Goal: Task Accomplishment & Management: Use online tool/utility

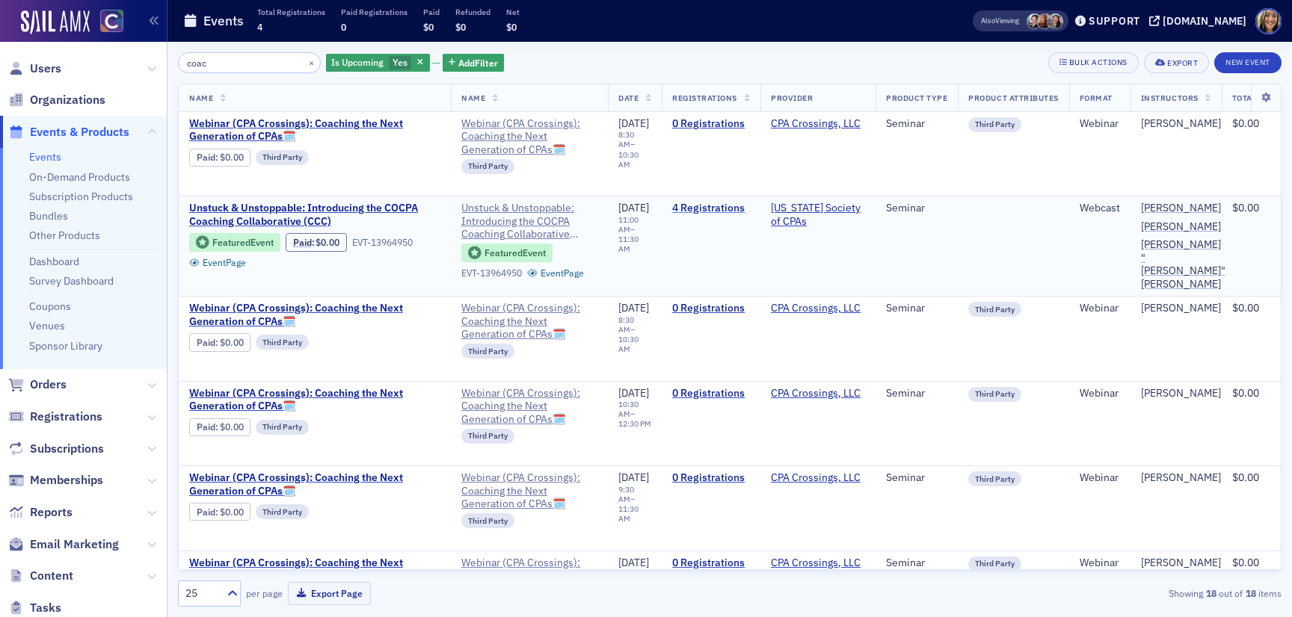
type input "coac"
click at [735, 212] on link "4 Registrations" at bounding box center [711, 208] width 78 height 13
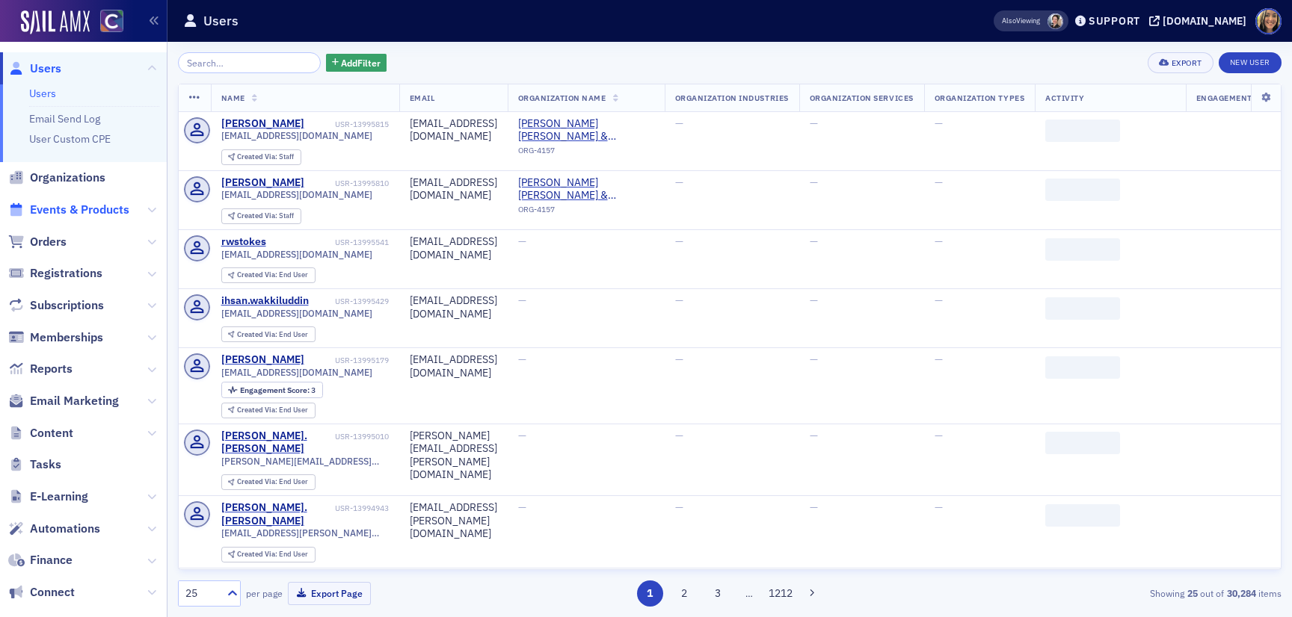
click at [94, 206] on span "Events & Products" at bounding box center [79, 210] width 99 height 16
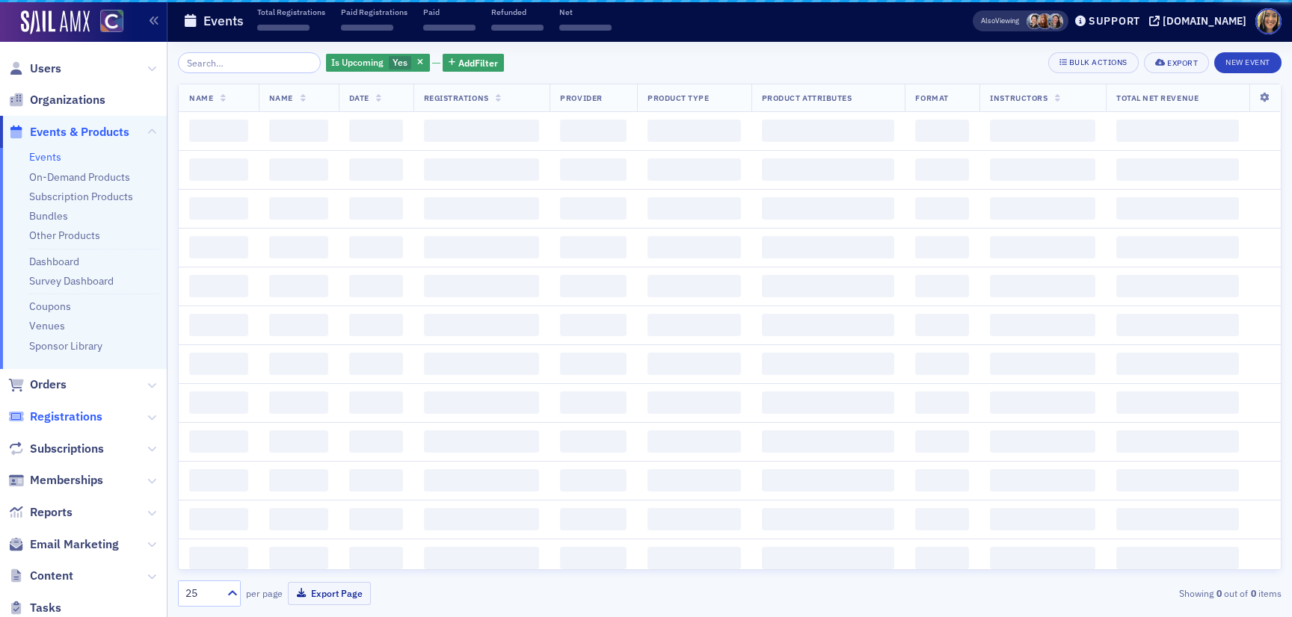
click at [86, 409] on span "Registrations" at bounding box center [66, 417] width 73 height 16
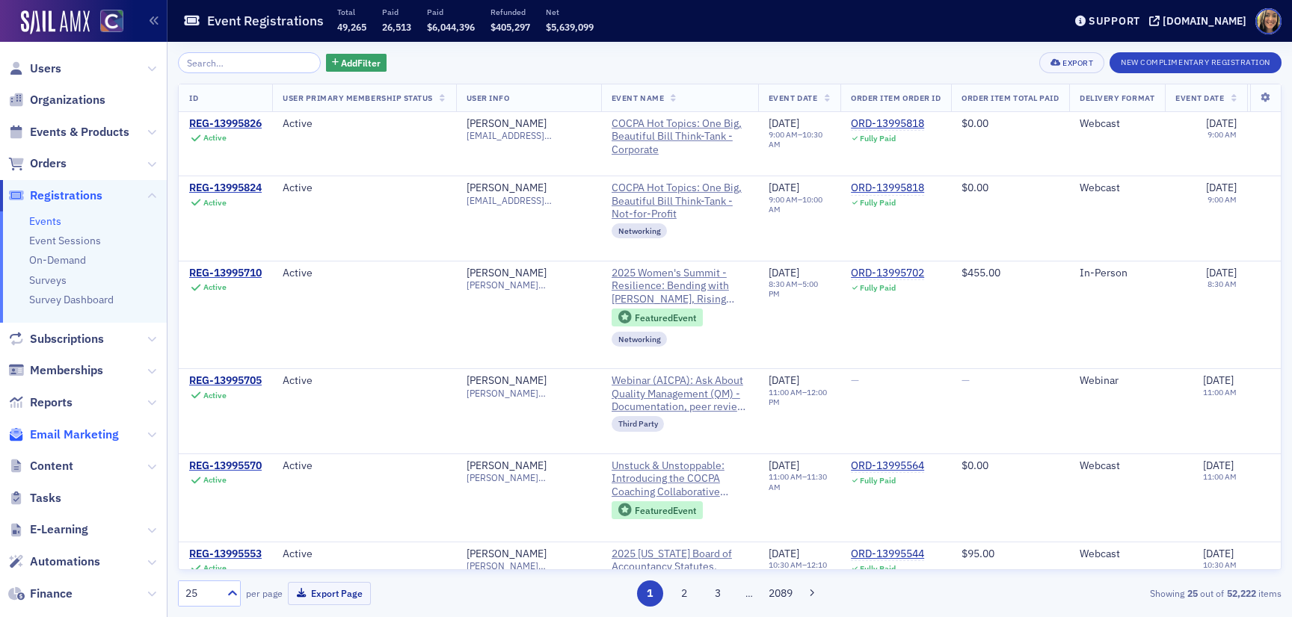
click at [84, 431] on span "Email Marketing" at bounding box center [74, 435] width 89 height 16
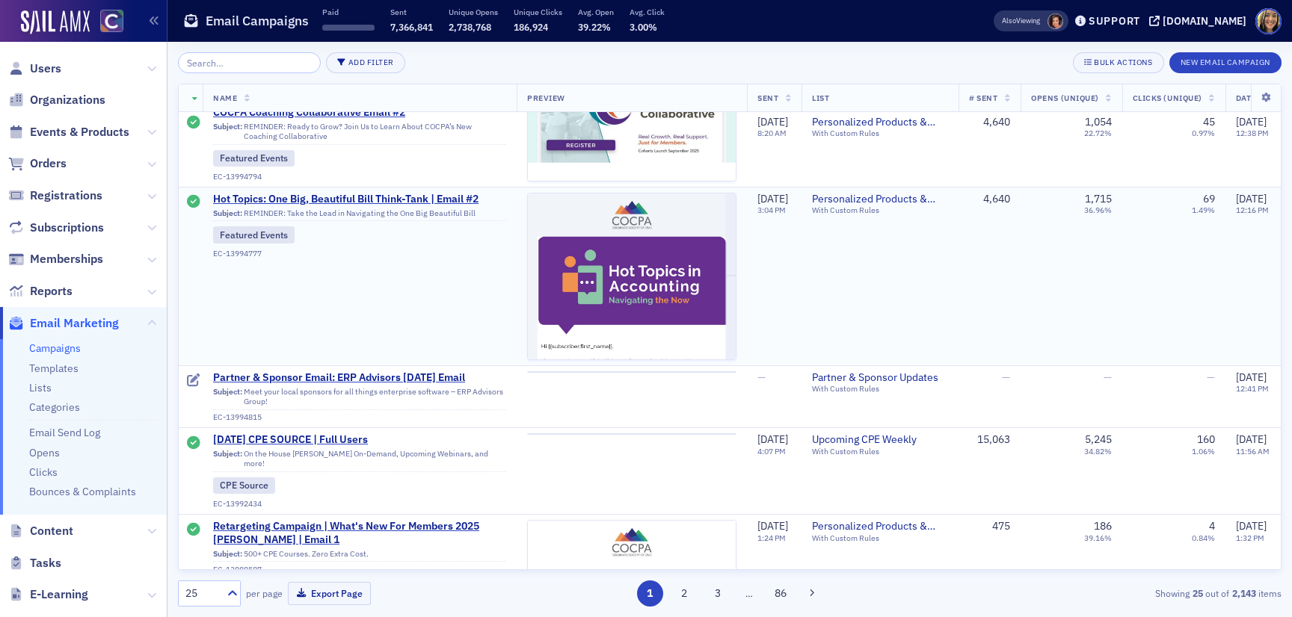
scroll to position [176, 0]
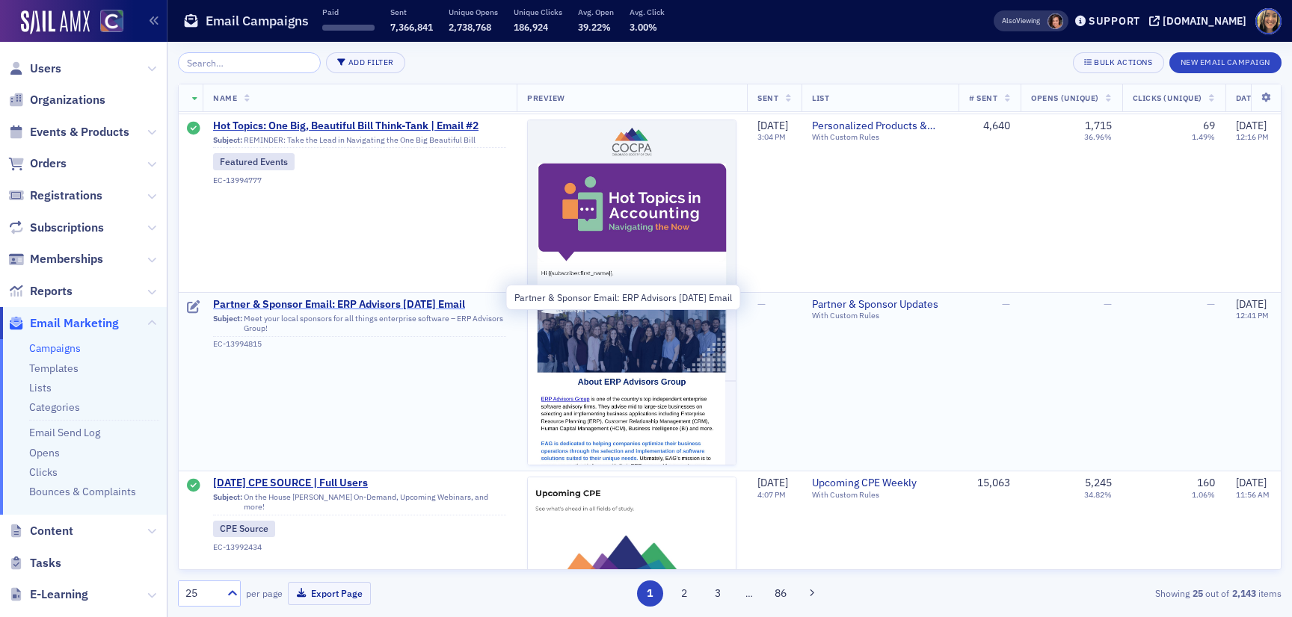
click at [378, 309] on span "Partner & Sponsor Email: ERP Advisors [DATE] Email" at bounding box center [359, 304] width 293 height 13
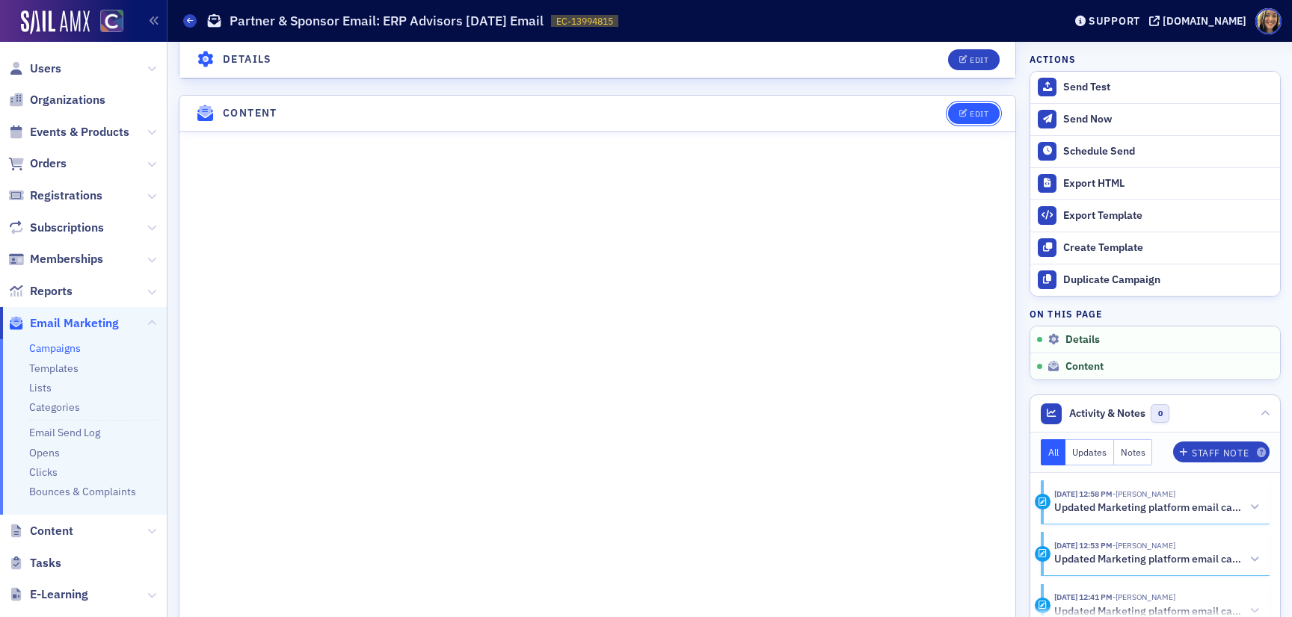
click at [977, 111] on div "Edit" at bounding box center [978, 114] width 19 height 8
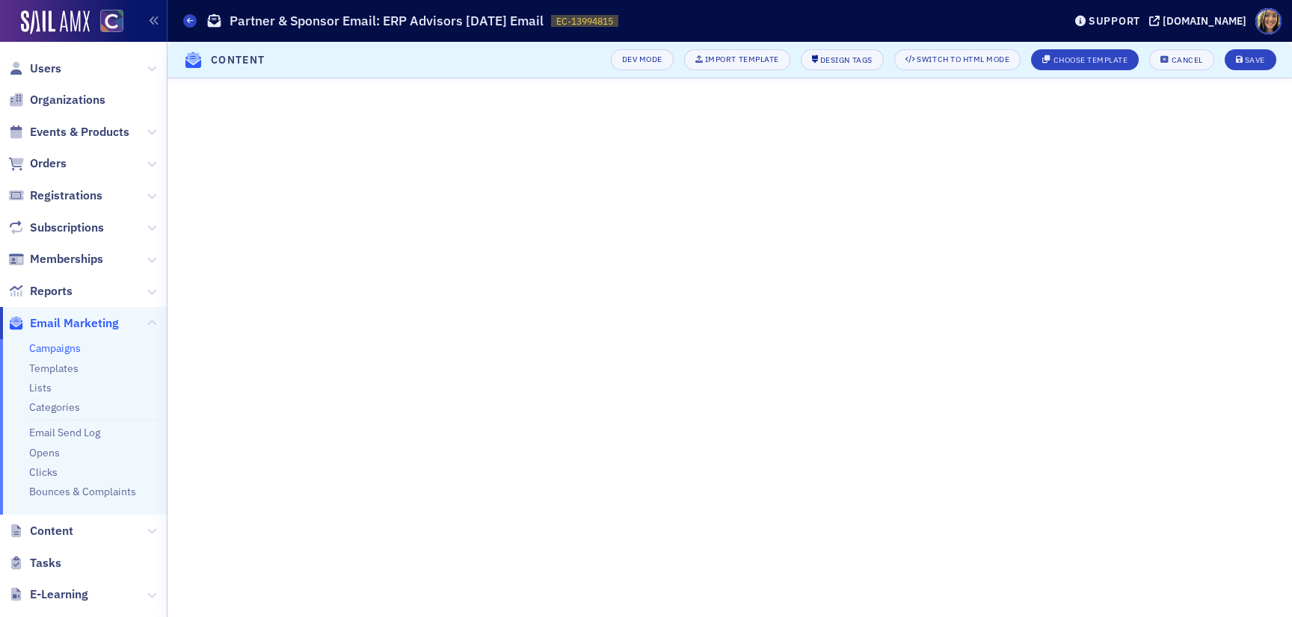
scroll to position [73, 0]
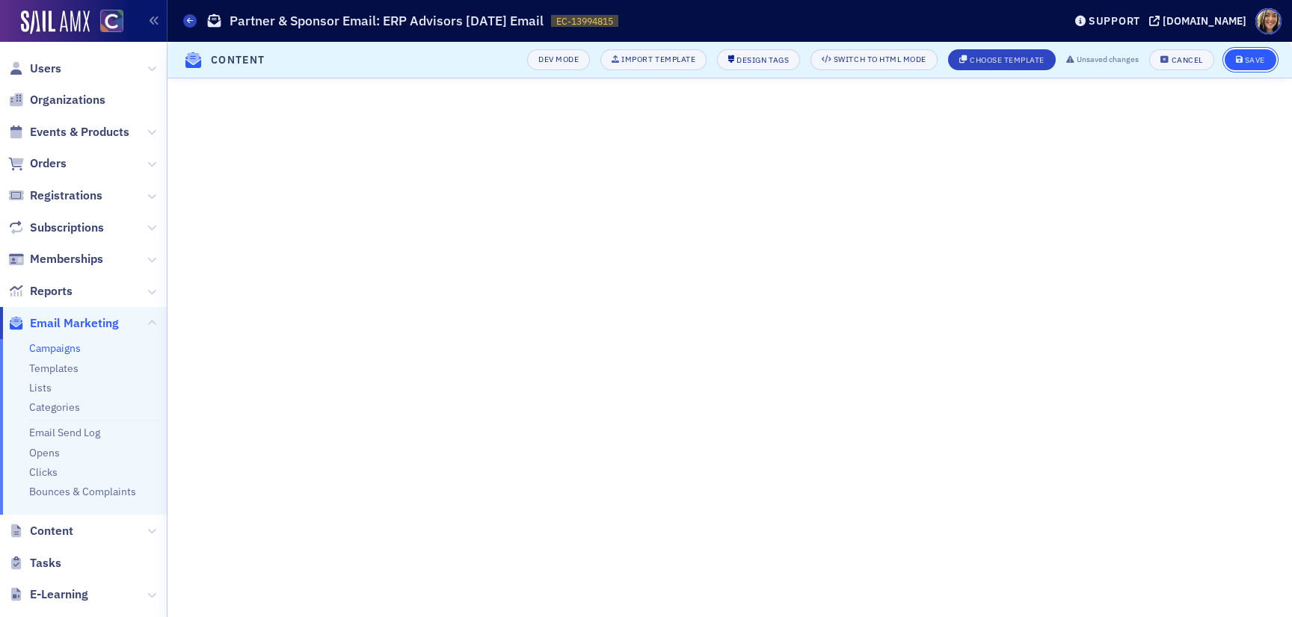
click at [1251, 61] on div "Save" at bounding box center [1255, 60] width 20 height 8
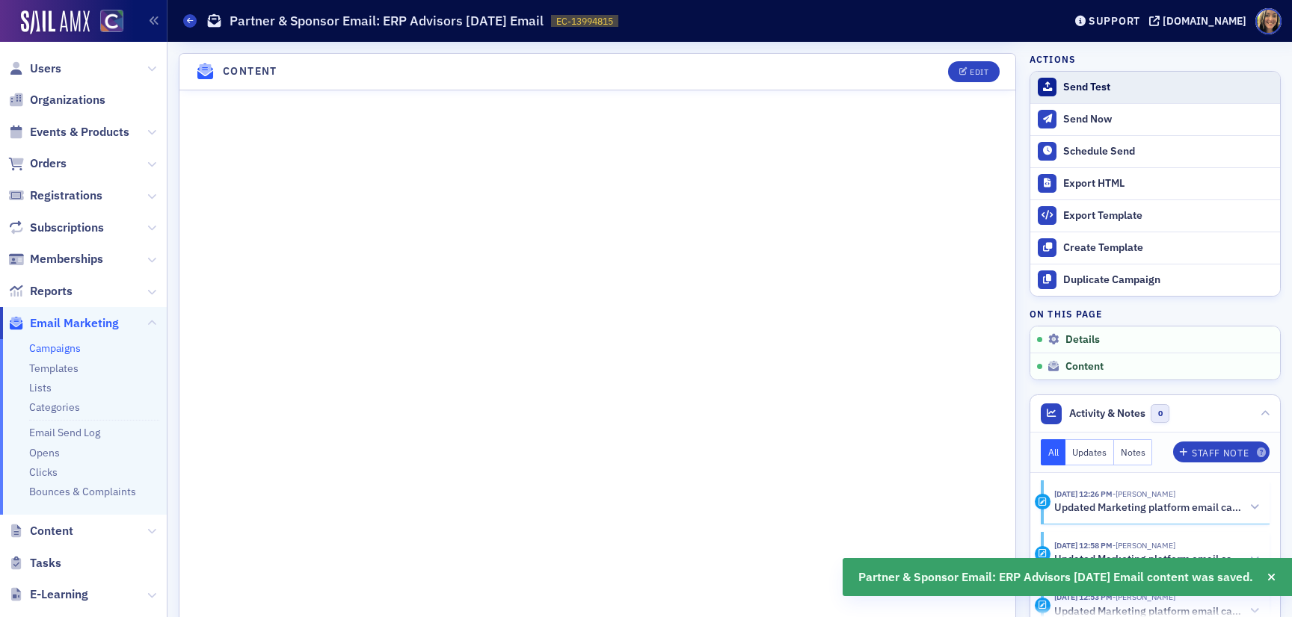
scroll to position [630, 0]
click at [1126, 90] on div "Send Test" at bounding box center [1167, 87] width 209 height 13
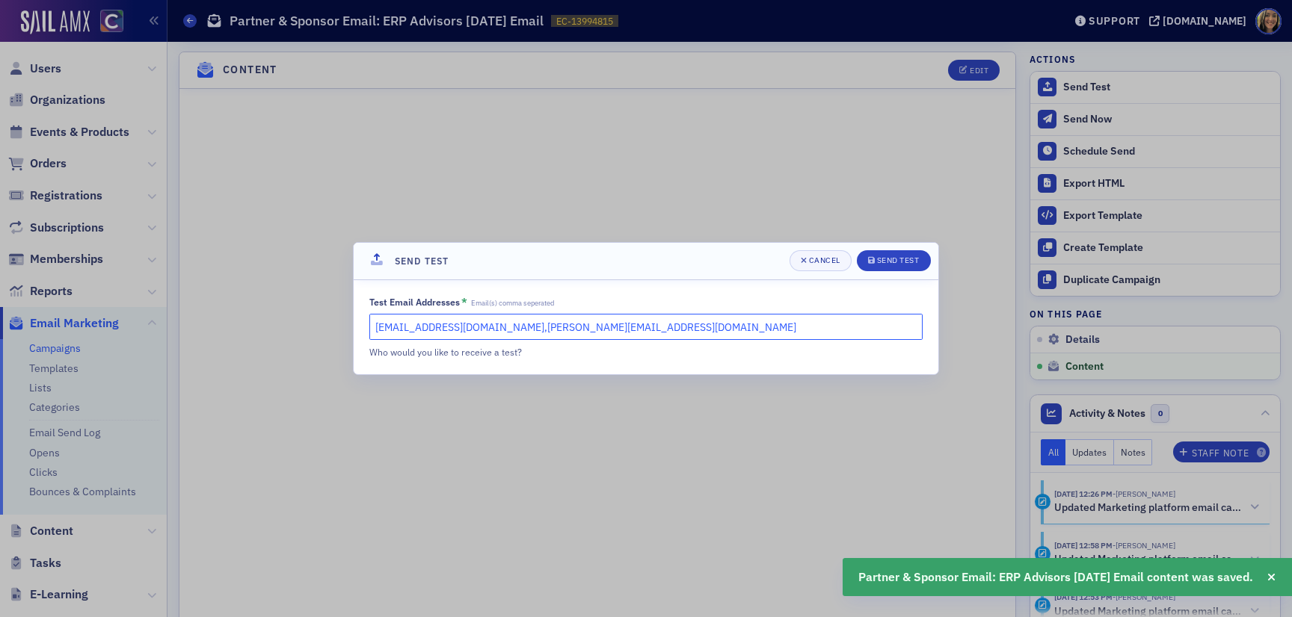
drag, startPoint x: 572, startPoint y: 326, endPoint x: 511, endPoint y: 327, distance: 60.6
click at [511, 327] on input "lauren@blueoceanideas.com,tiffany@cocpa.org" at bounding box center [645, 327] width 553 height 26
type input "lauren@blueoceanideas.com"
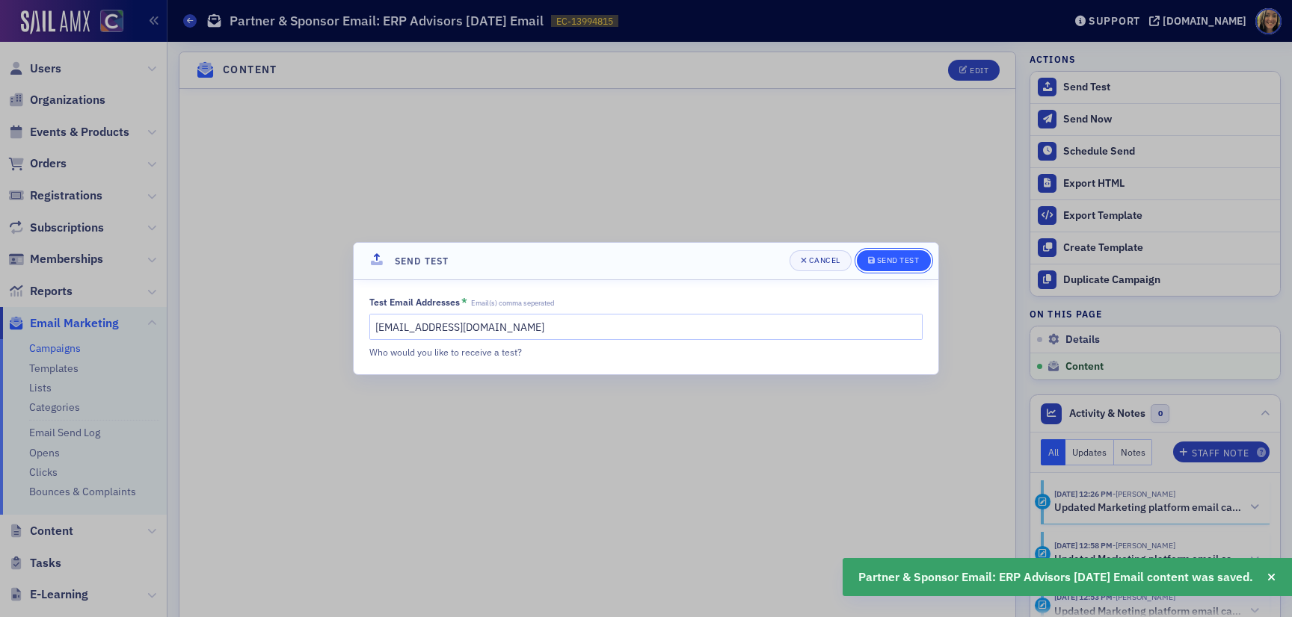
click at [881, 256] on div "Send Test" at bounding box center [898, 260] width 43 height 8
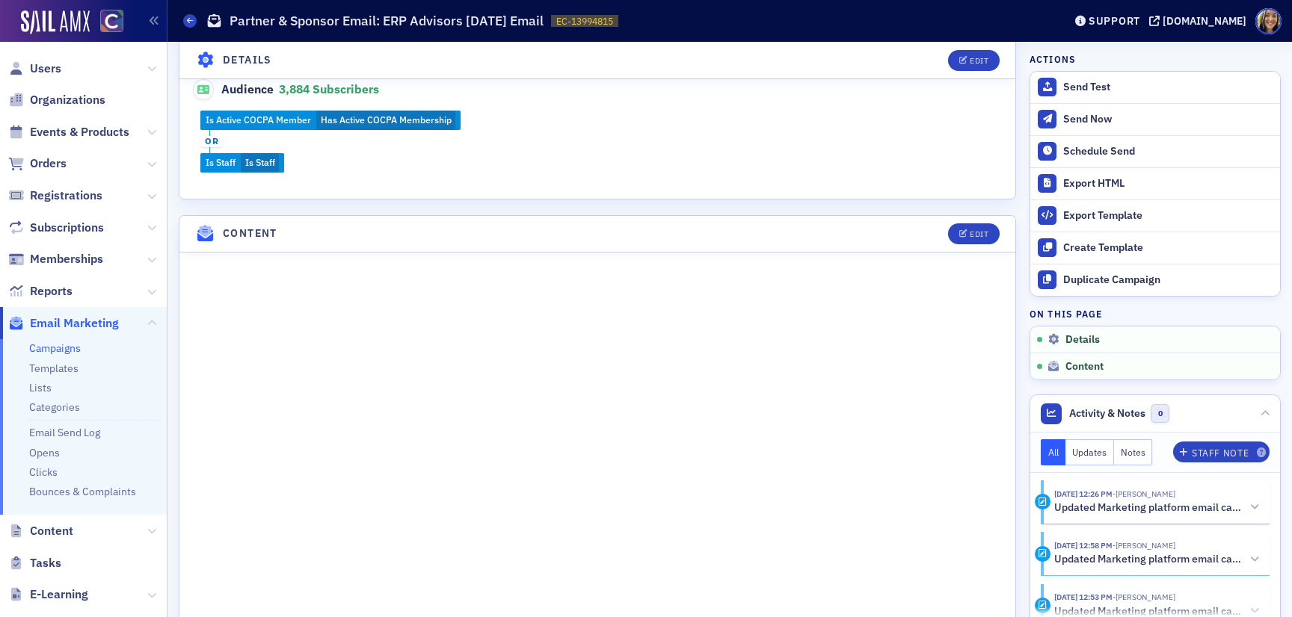
scroll to position [694, 0]
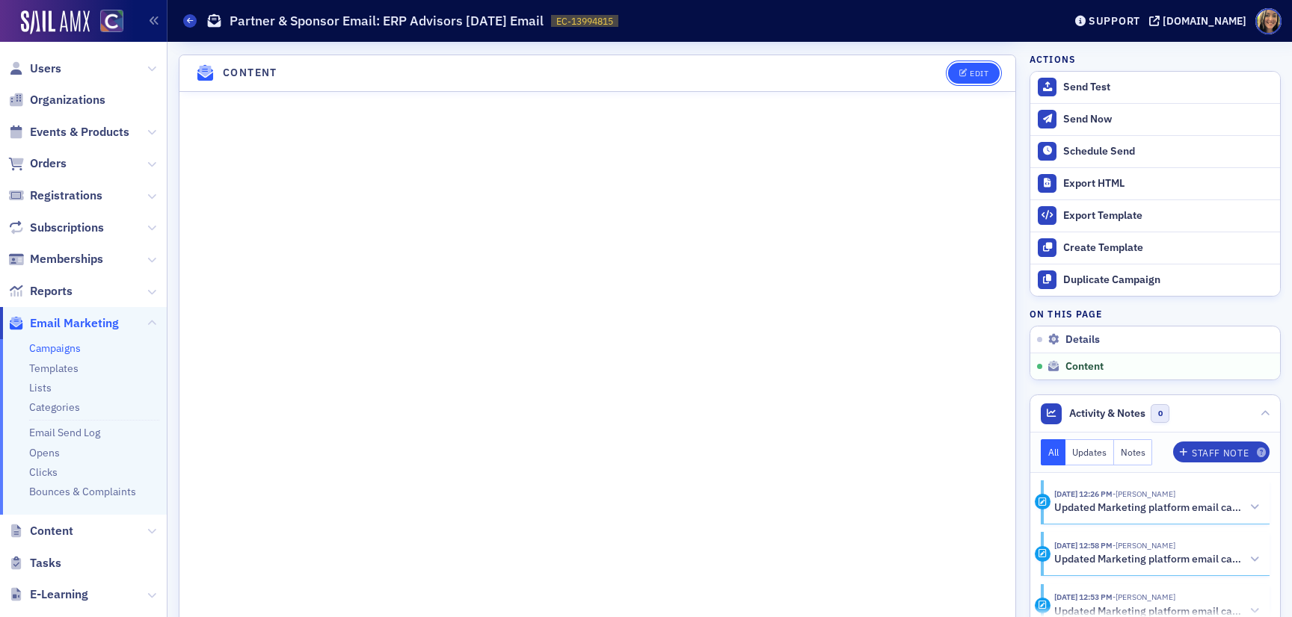
click at [972, 76] on button "Edit" at bounding box center [974, 73] width 52 height 21
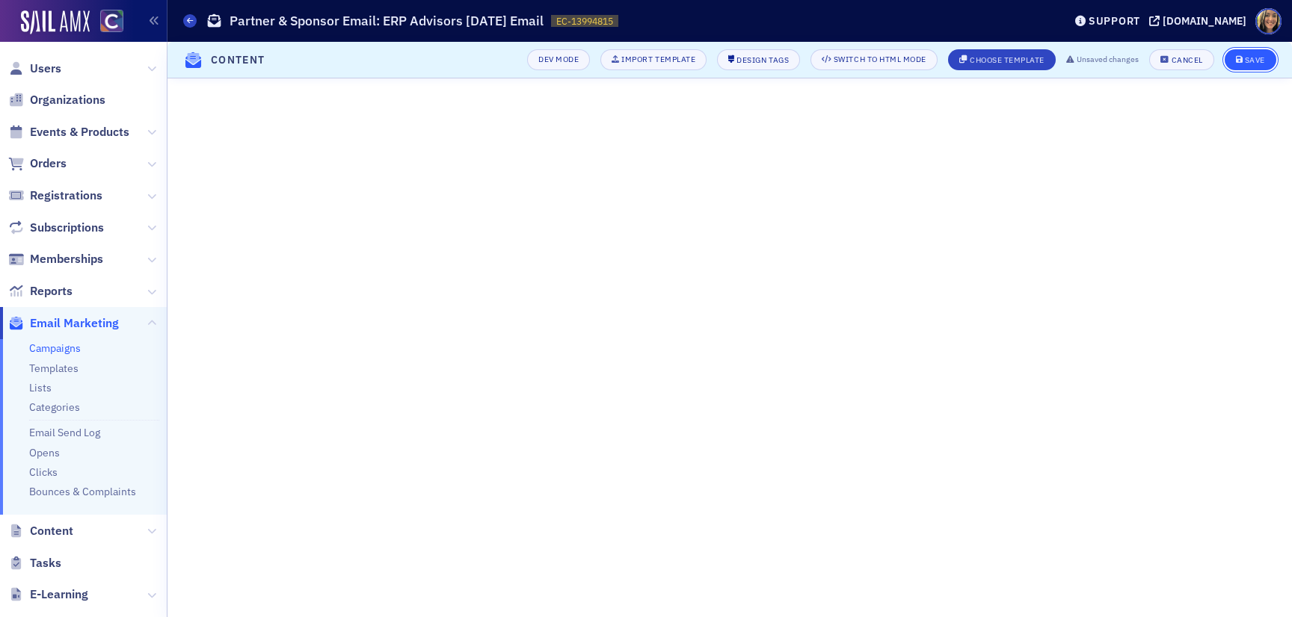
click at [1248, 68] on button "Save" at bounding box center [1250, 59] width 52 height 21
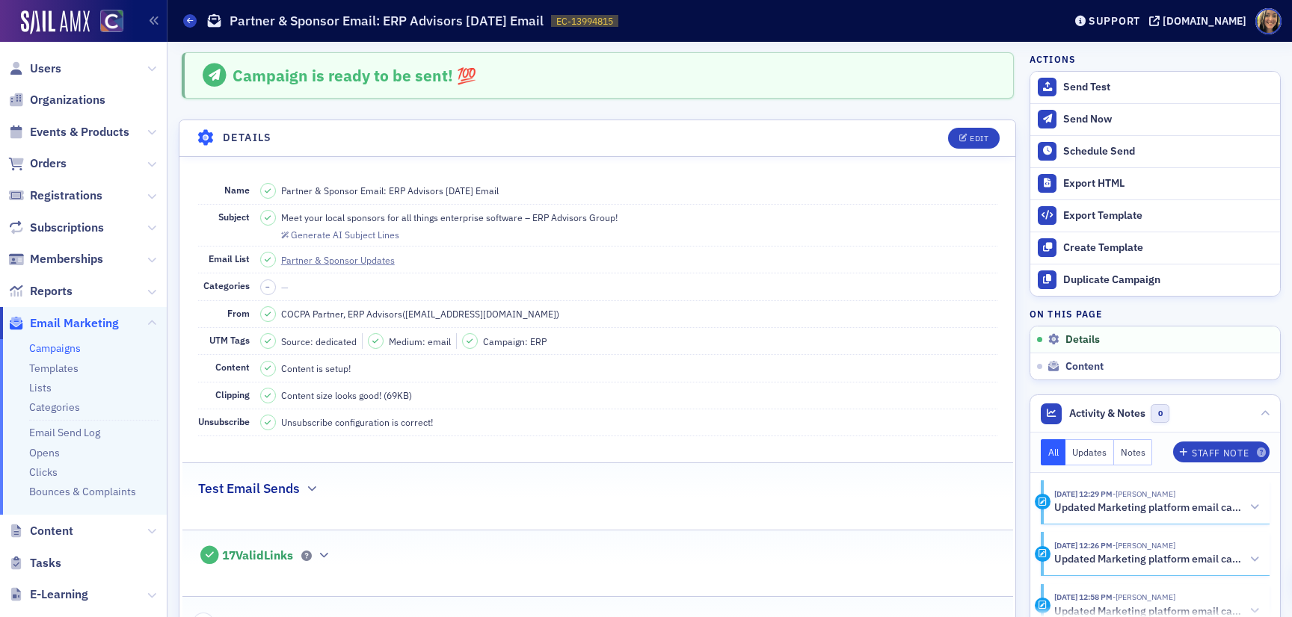
scroll to position [1091, 0]
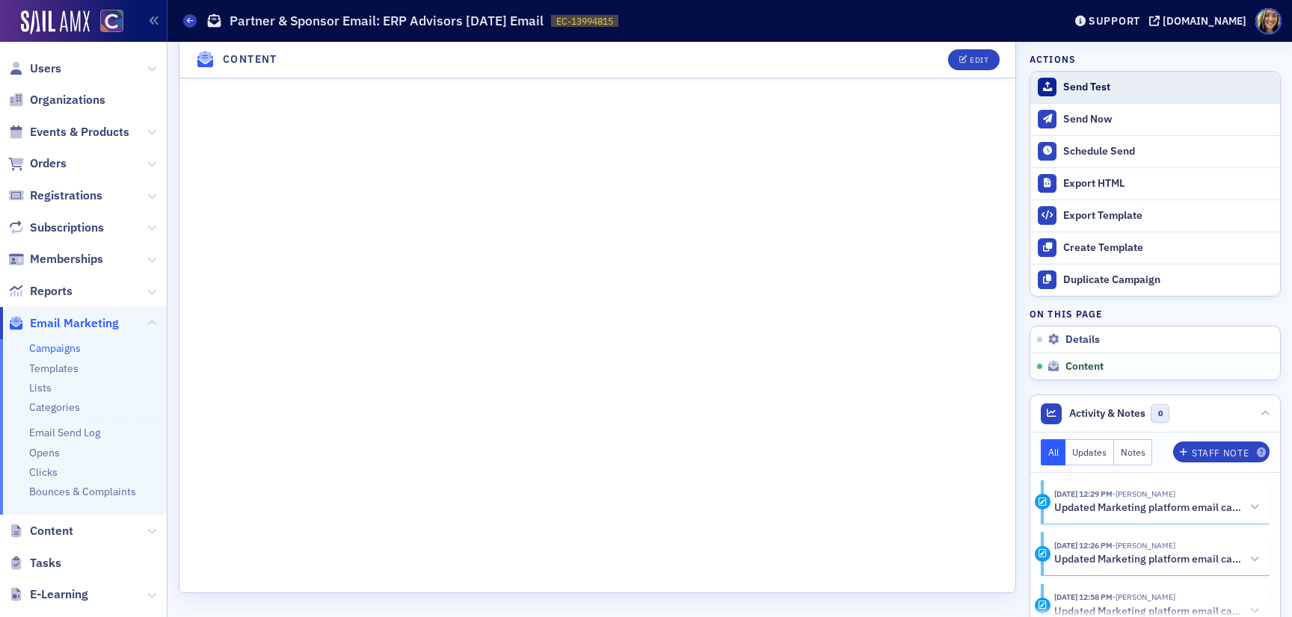
click at [1072, 90] on div "Send Test" at bounding box center [1167, 87] width 209 height 13
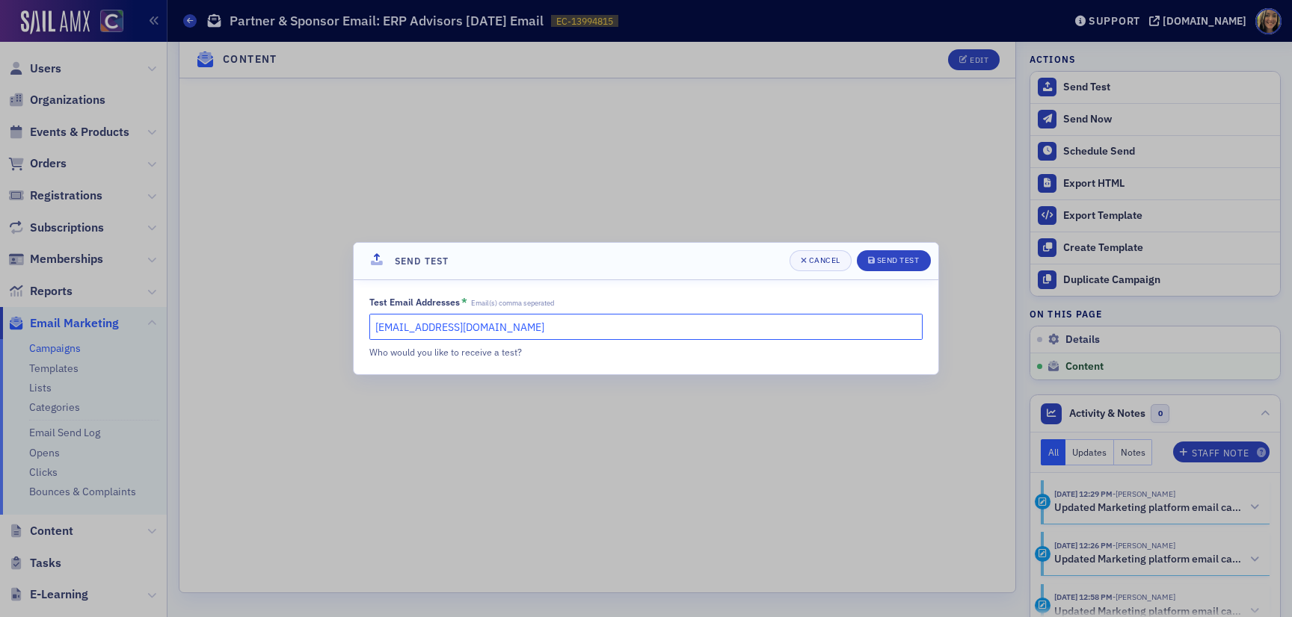
click at [644, 322] on input "lauren@blueoceanideas.com" at bounding box center [645, 327] width 553 height 26
type input "cheryl@cocpa.org"
click at [881, 261] on div "Send Test" at bounding box center [898, 260] width 43 height 8
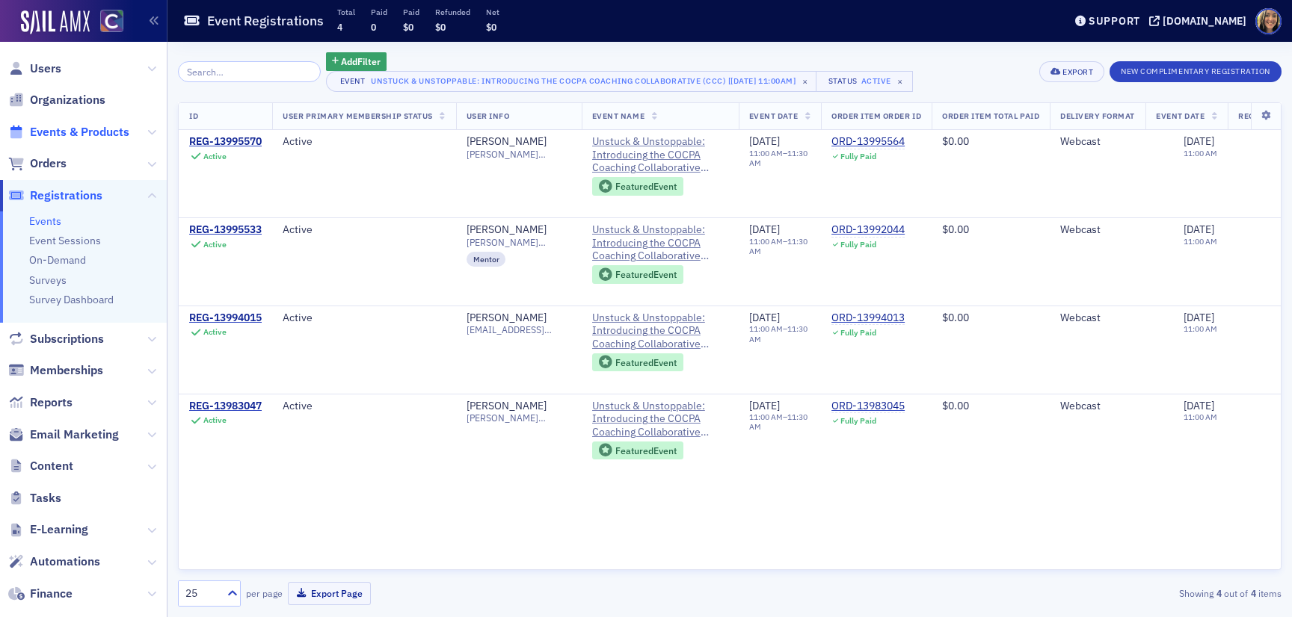
click at [70, 133] on span "Events & Products" at bounding box center [79, 132] width 99 height 16
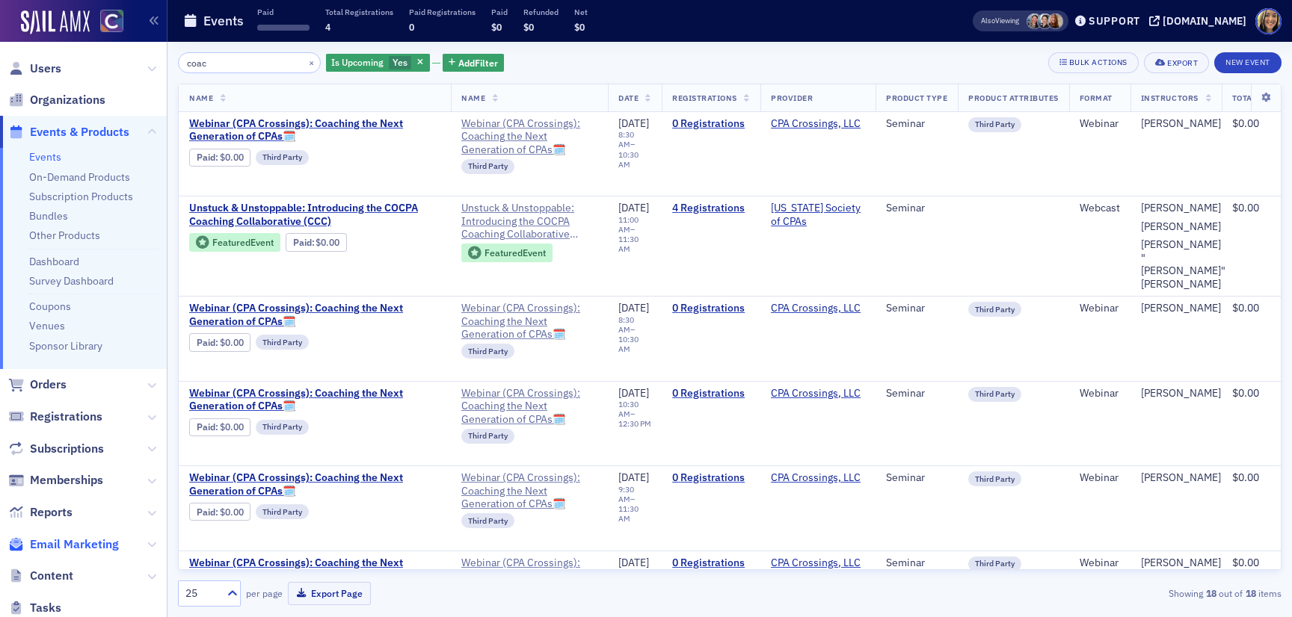
click at [96, 546] on span "Email Marketing" at bounding box center [74, 545] width 89 height 16
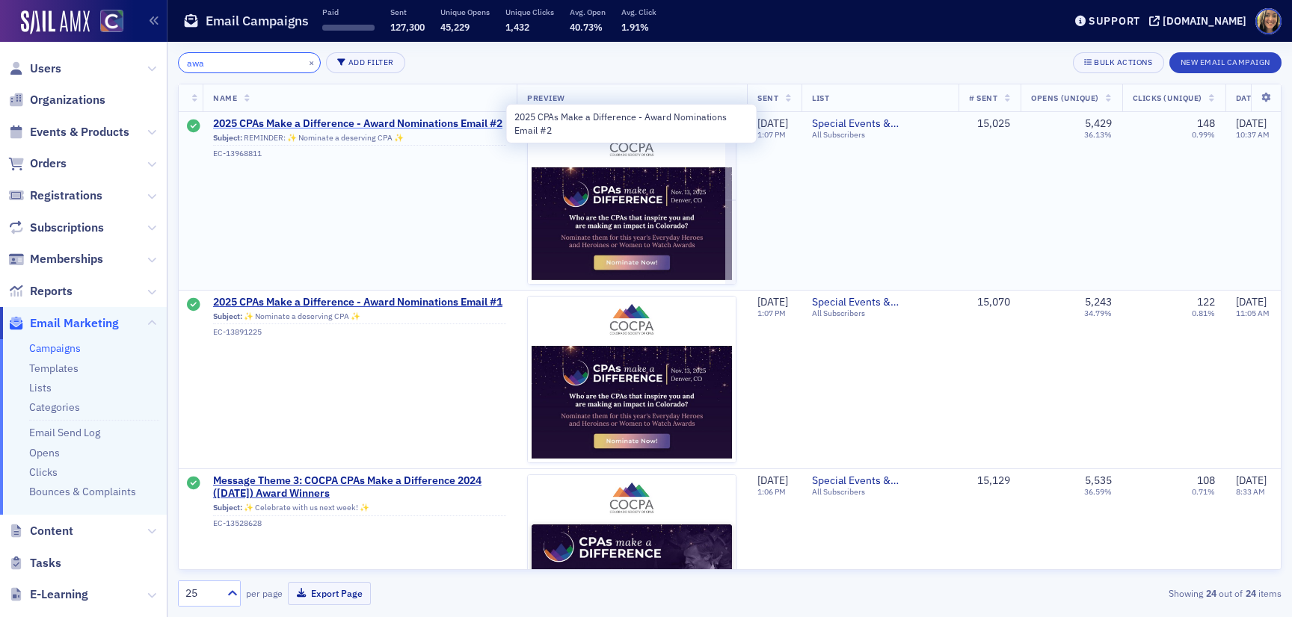
type input "awa"
click at [289, 122] on span "2025 CPAs Make a Difference - Award Nominations Email #2" at bounding box center [359, 123] width 293 height 13
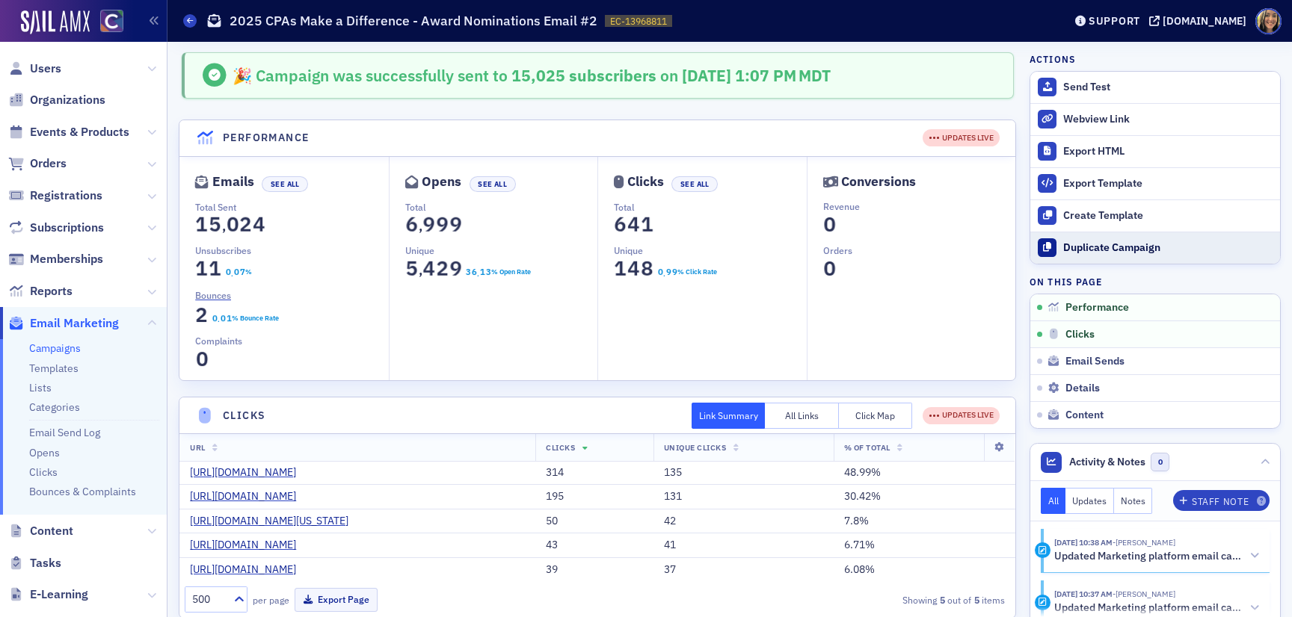
click at [1126, 259] on button "Duplicate Campaign" at bounding box center [1155, 248] width 250 height 32
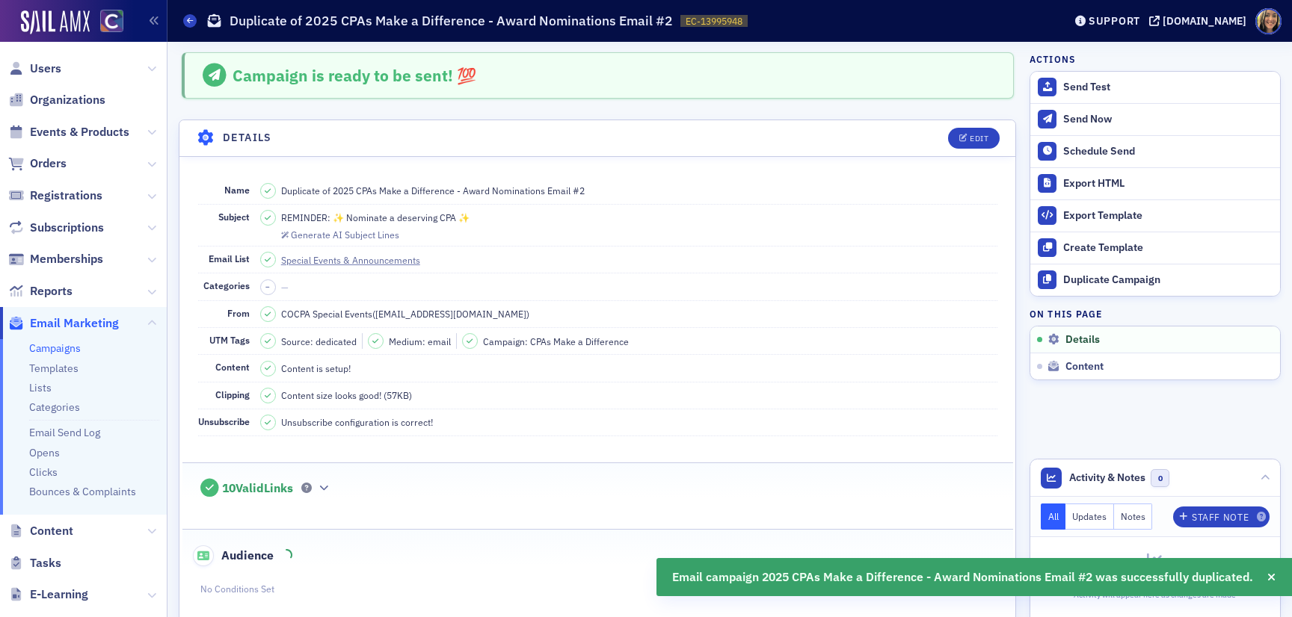
click at [986, 153] on header "Details Edit" at bounding box center [597, 138] width 836 height 37
click at [983, 147] on button "Edit" at bounding box center [974, 138] width 52 height 21
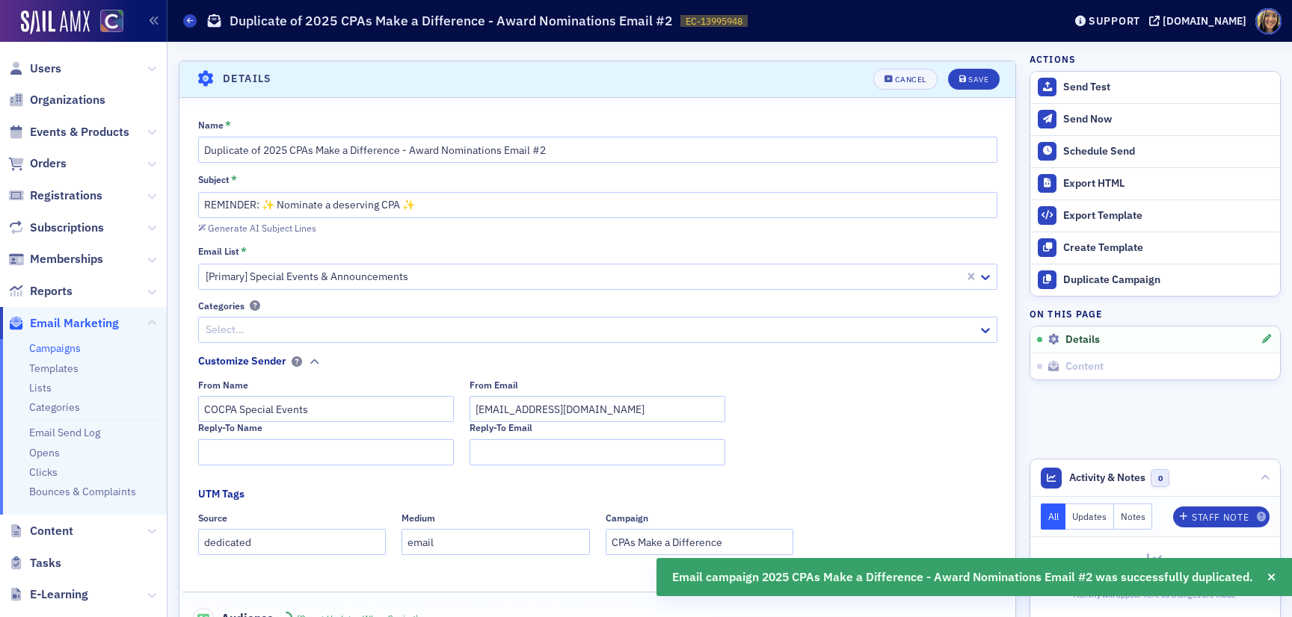
scroll to position [70, 0]
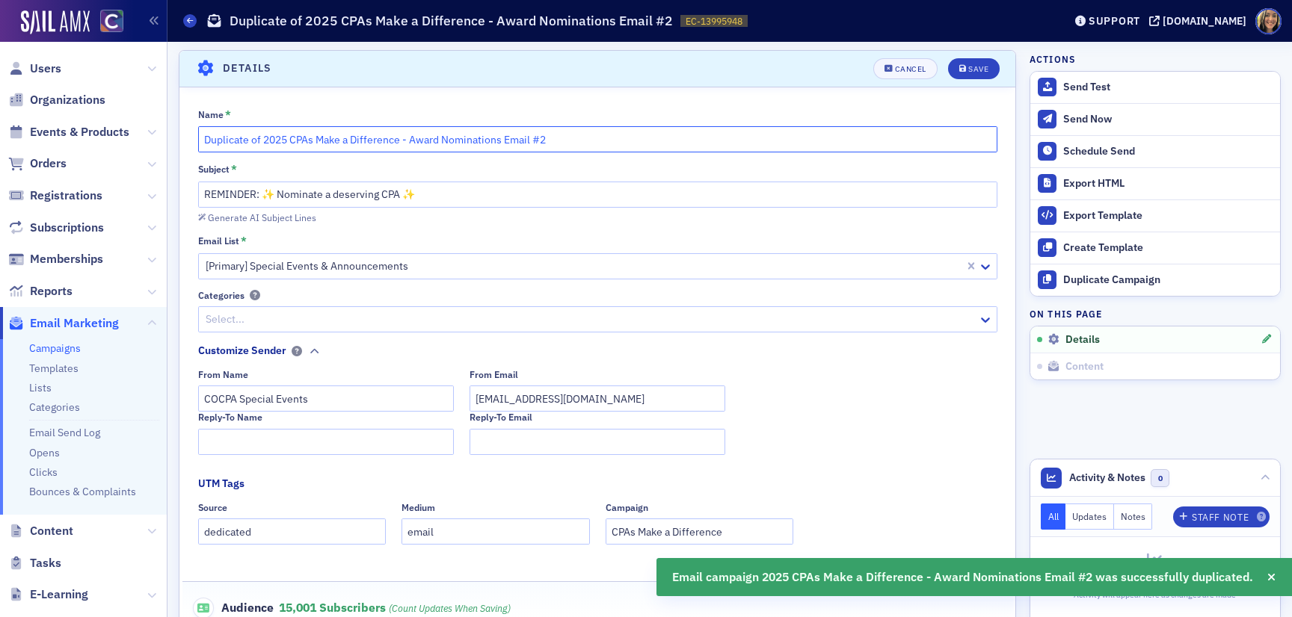
drag, startPoint x: 549, startPoint y: 141, endPoint x: 537, endPoint y: 141, distance: 11.2
click at [537, 141] on input "Duplicate of 2025 CPAs Make a Difference - Award Nominations Email #2" at bounding box center [597, 139] width 799 height 26
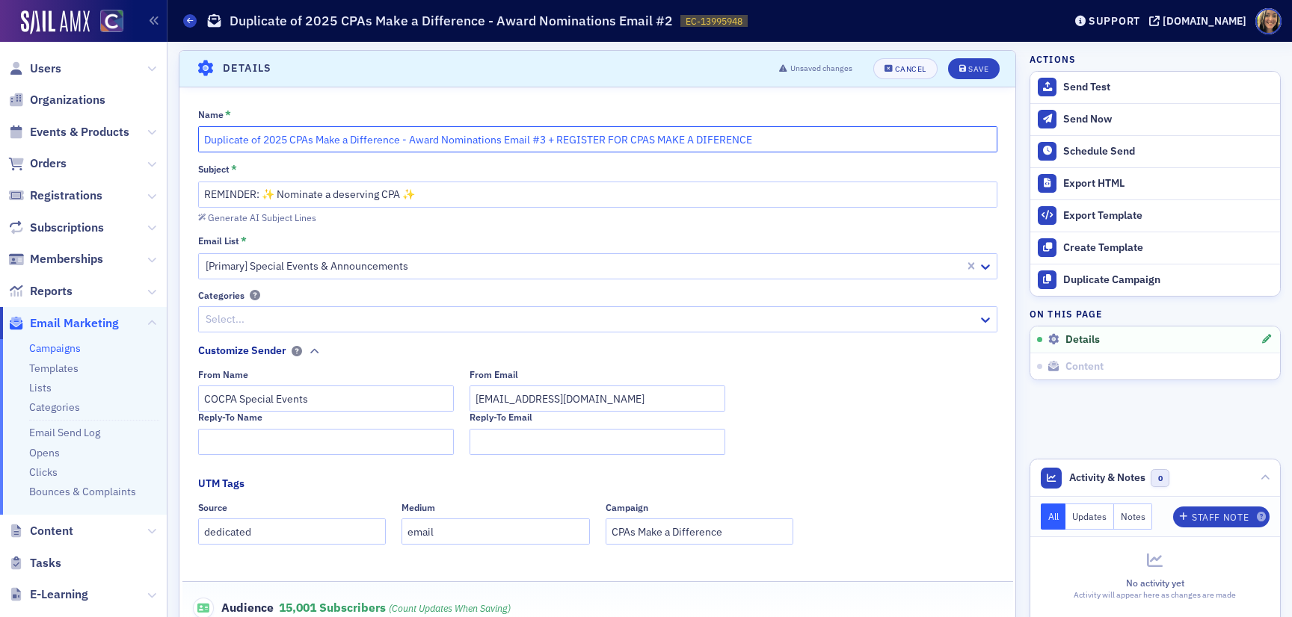
drag, startPoint x: 262, startPoint y: 144, endPoint x: 186, endPoint y: 134, distance: 76.1
click at [186, 134] on div "Name * Duplicate of 2025 CPAs Make a Difference - Award Nominations Email #3 + …" at bounding box center [597, 386] width 836 height 556
type input "2025 CPAs Make a Difference - Award Nominations Email #3 + REGISTER FOR CPAS MA…"
click at [417, 182] on input "REMINDER: ✨ Nominate a deserving CPA ✨" at bounding box center [597, 195] width 799 height 26
click at [417, 193] on input "REMINDER: ✨ Nominate a deserving CPA ✨" at bounding box center [597, 195] width 799 height 26
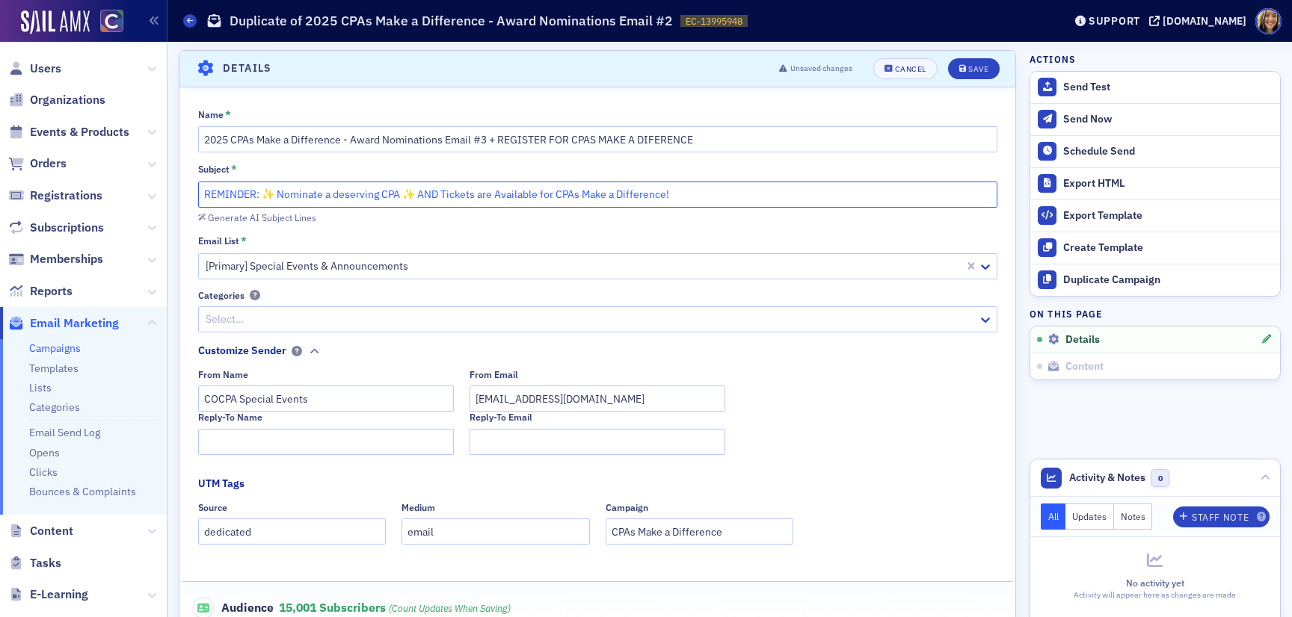
drag, startPoint x: 259, startPoint y: 197, endPoint x: 163, endPoint y: 191, distance: 95.9
click at [163, 191] on div "Users Organizations Events & Products Orders Registrations Subscriptions Member…" at bounding box center [646, 308] width 1292 height 617
click at [374, 191] on input "✨ Nominate a deserving CPA ✨ AND Tickets are Available for CPAs Make a Differen…" at bounding box center [597, 195] width 799 height 26
drag, startPoint x: 377, startPoint y: 192, endPoint x: 360, endPoint y: 196, distance: 18.3
click at [360, 196] on input "✨ Nominate a deserving CPA ✨ AND Tickets are Available for CPAs Make a Differen…" at bounding box center [597, 195] width 799 height 26
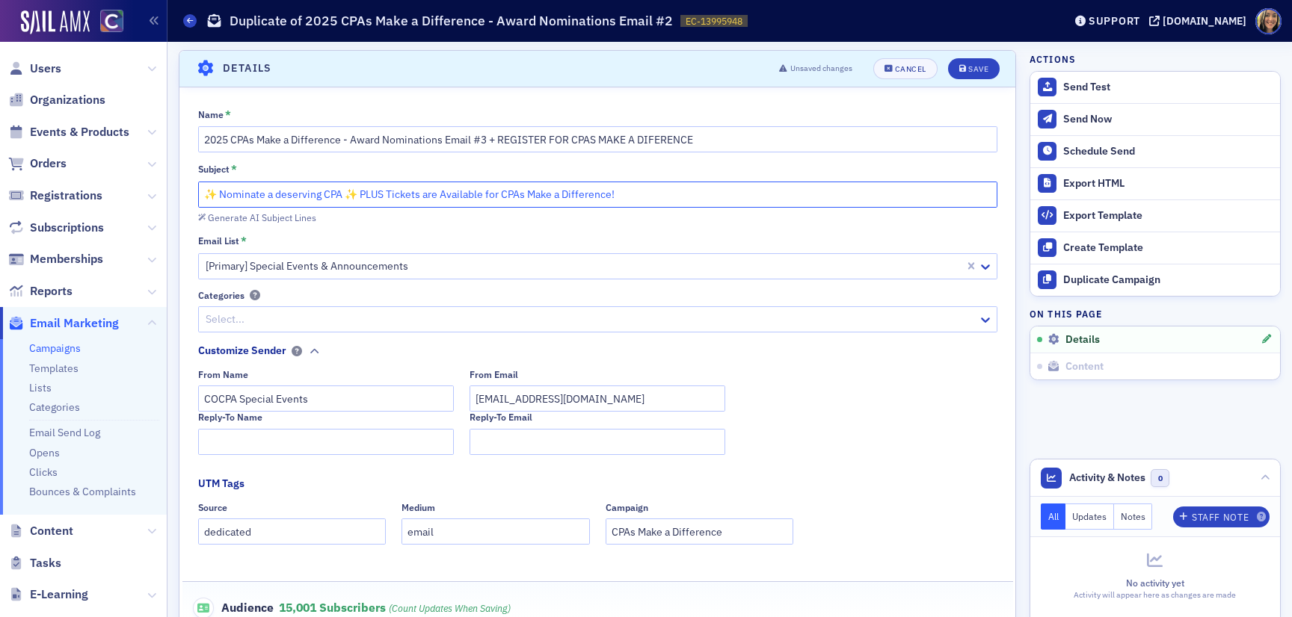
type input "✨ Nominate a deserving CPA ✨ PLUS Tickets are Available for CPAs Make a Differe…"
click at [979, 58] on div "Unsaved changes Cancel Save" at bounding box center [883, 68] width 231 height 21
click at [974, 65] on div "Save" at bounding box center [978, 69] width 20 height 8
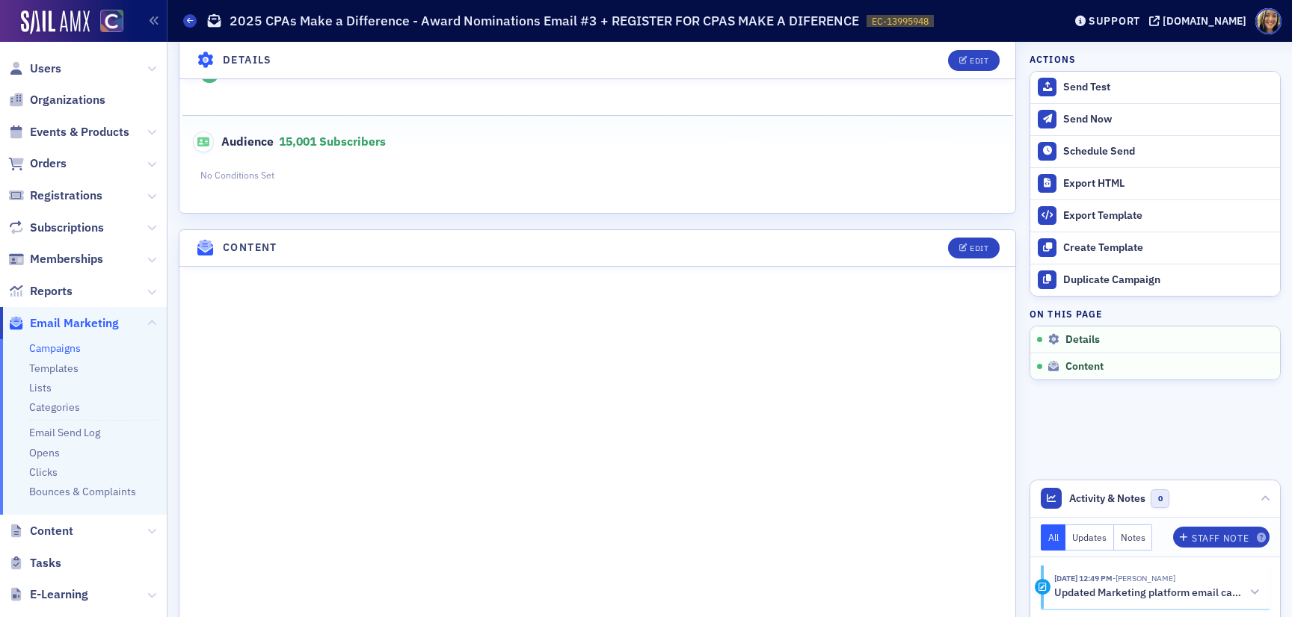
scroll to position [444, 0]
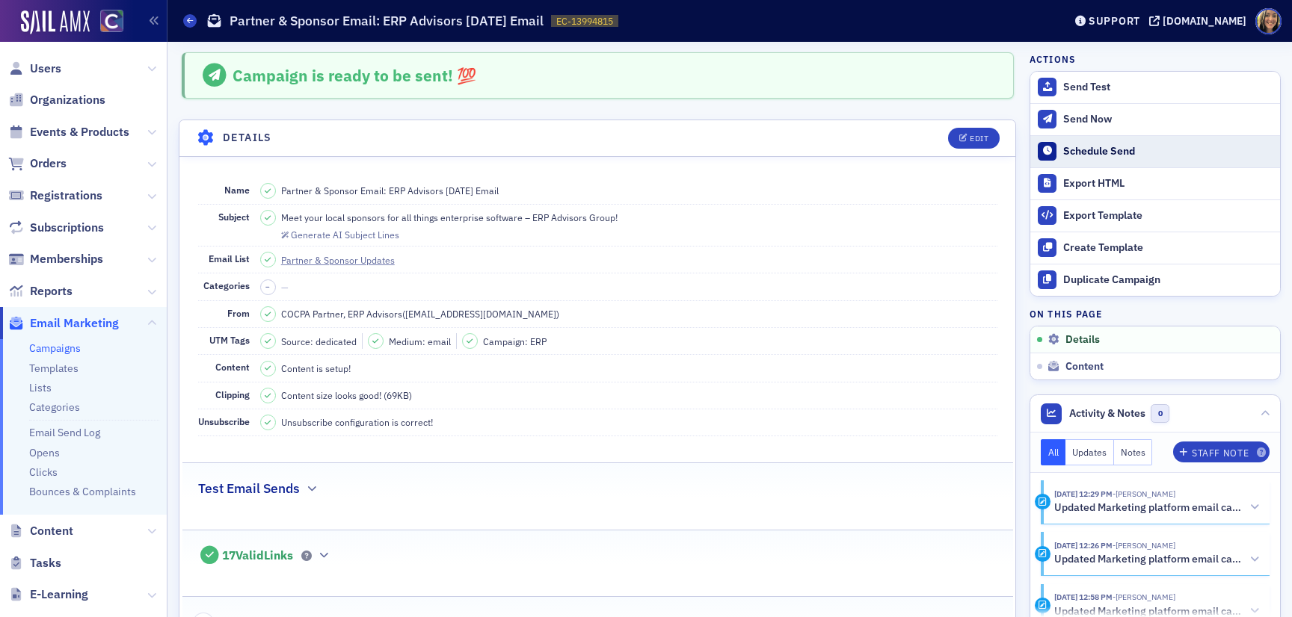
click at [1088, 156] on div "Schedule Send" at bounding box center [1167, 151] width 209 height 13
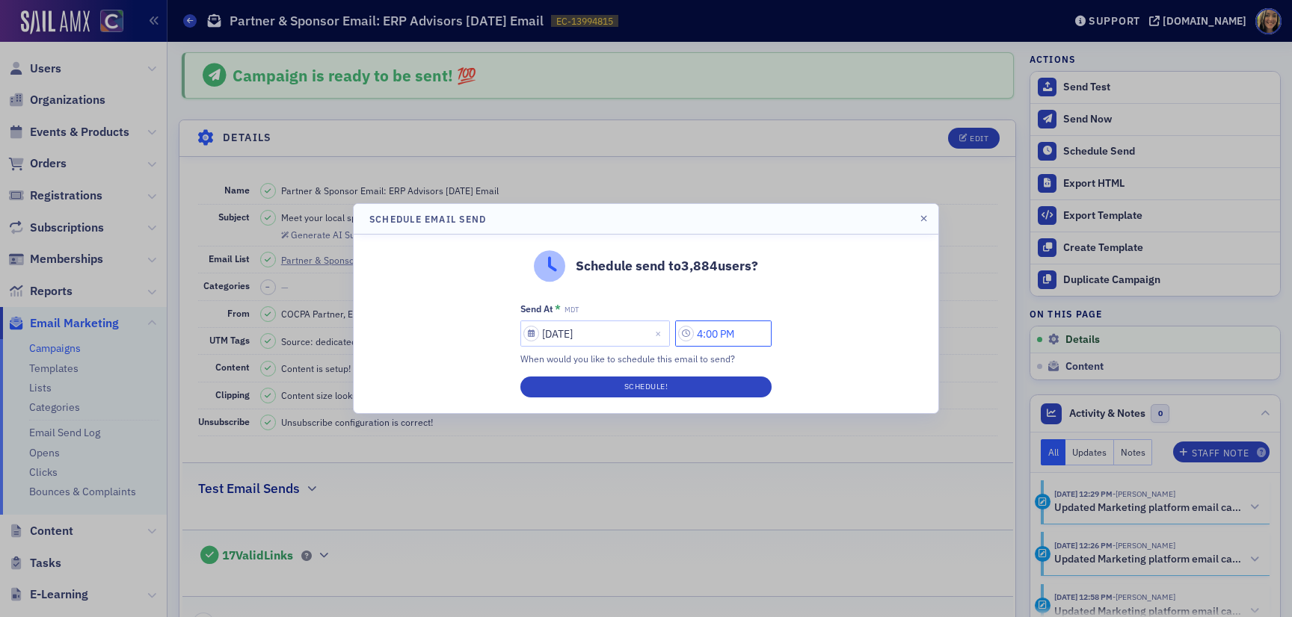
drag, startPoint x: 713, startPoint y: 337, endPoint x: 688, endPoint y: 337, distance: 25.4
click at [688, 337] on input "4:00 PM" at bounding box center [723, 334] width 96 height 26
drag, startPoint x: 709, startPoint y: 335, endPoint x: 698, endPoint y: 335, distance: 11.2
click at [698, 335] on input "2:00 PM" at bounding box center [723, 334] width 96 height 26
drag, startPoint x: 727, startPoint y: 336, endPoint x: 716, endPoint y: 335, distance: 11.2
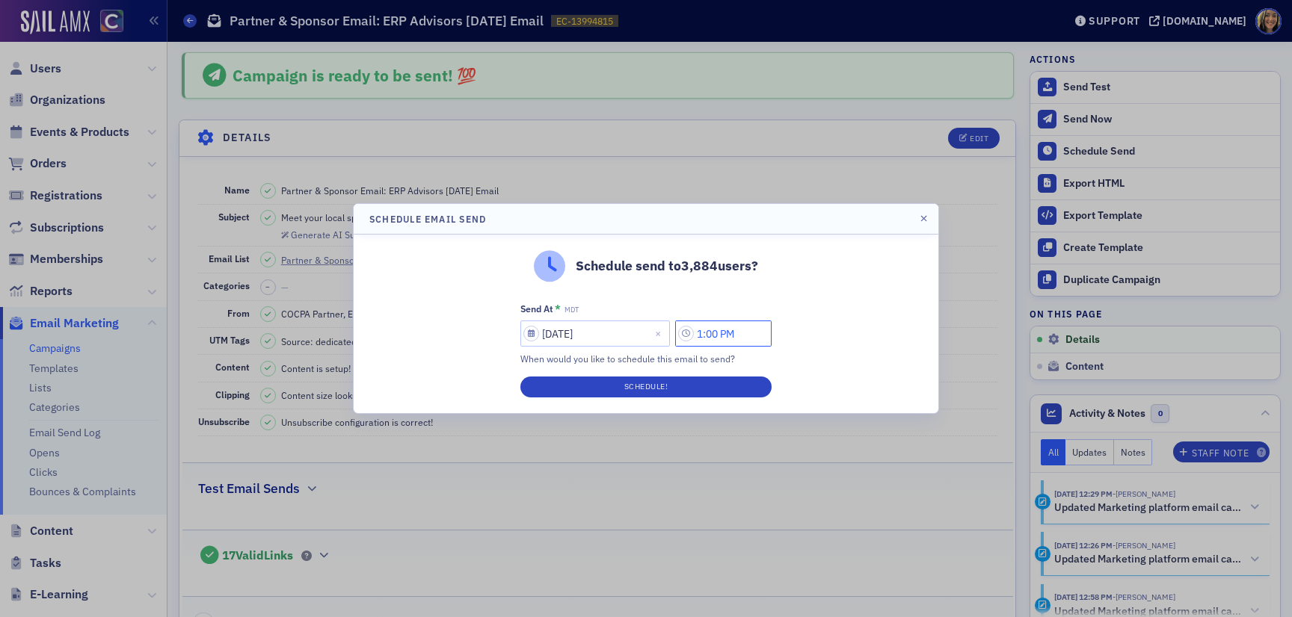
click at [716, 335] on input "1:00 PM" at bounding box center [723, 334] width 96 height 26
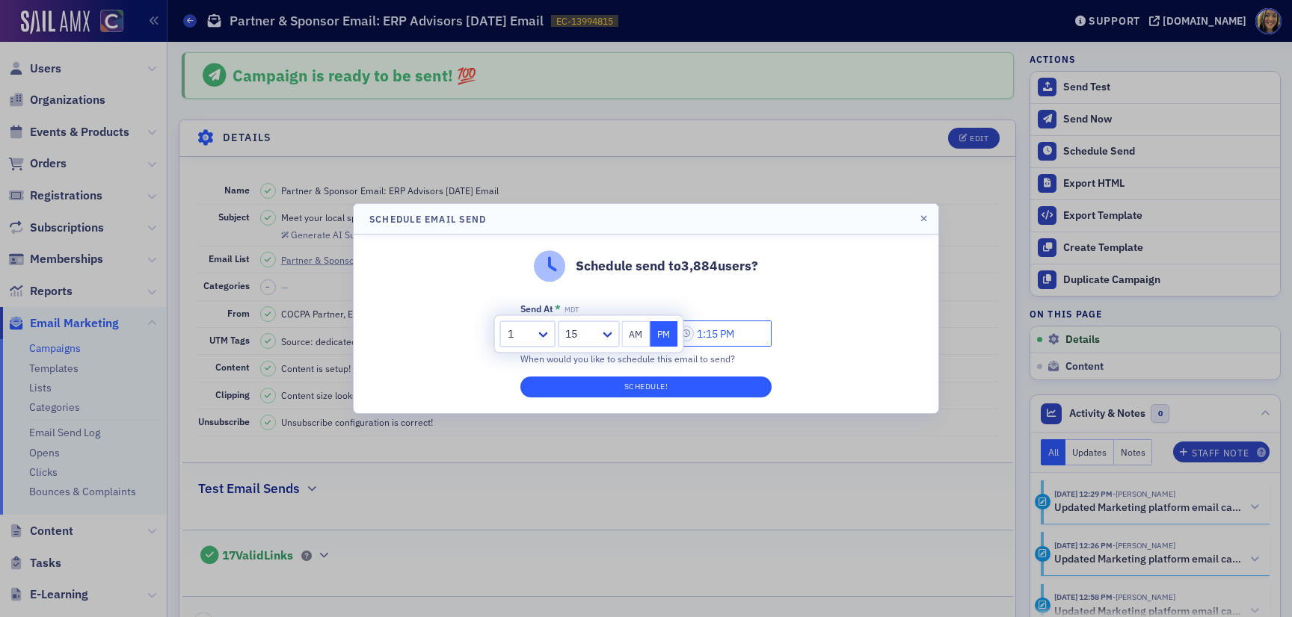
type input "1:15 PM"
click at [729, 387] on button "Schedule!" at bounding box center [645, 387] width 251 height 21
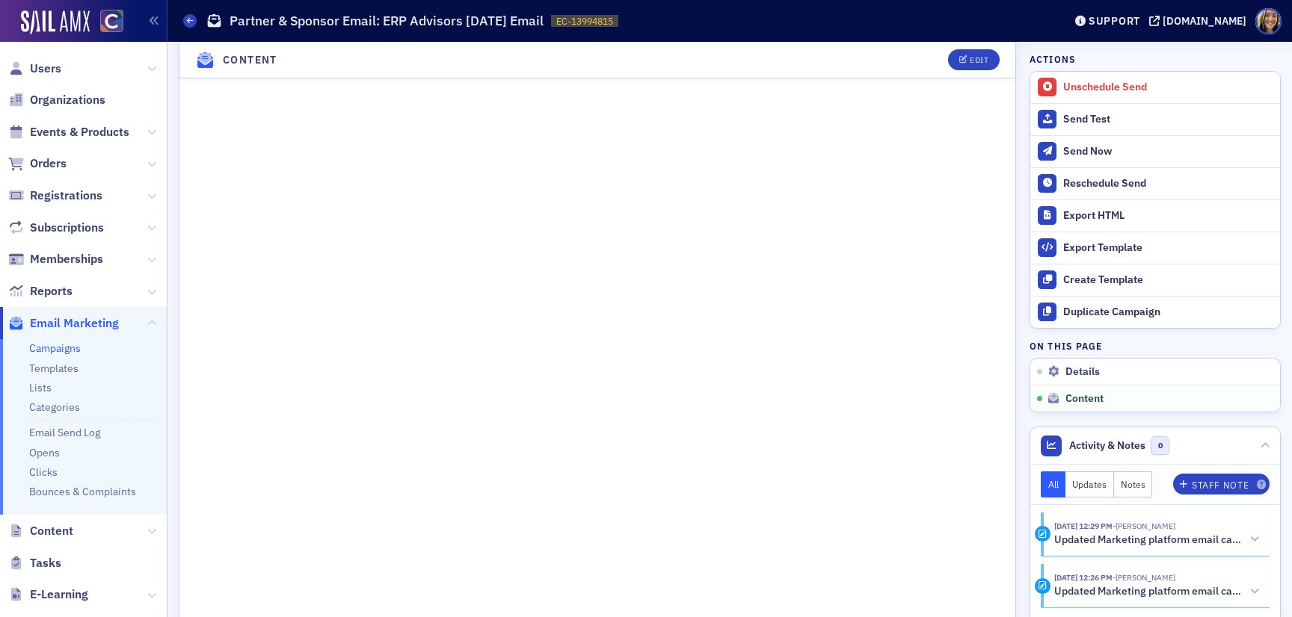
scroll to position [1116, 0]
